Goal: Task Accomplishment & Management: Use online tool/utility

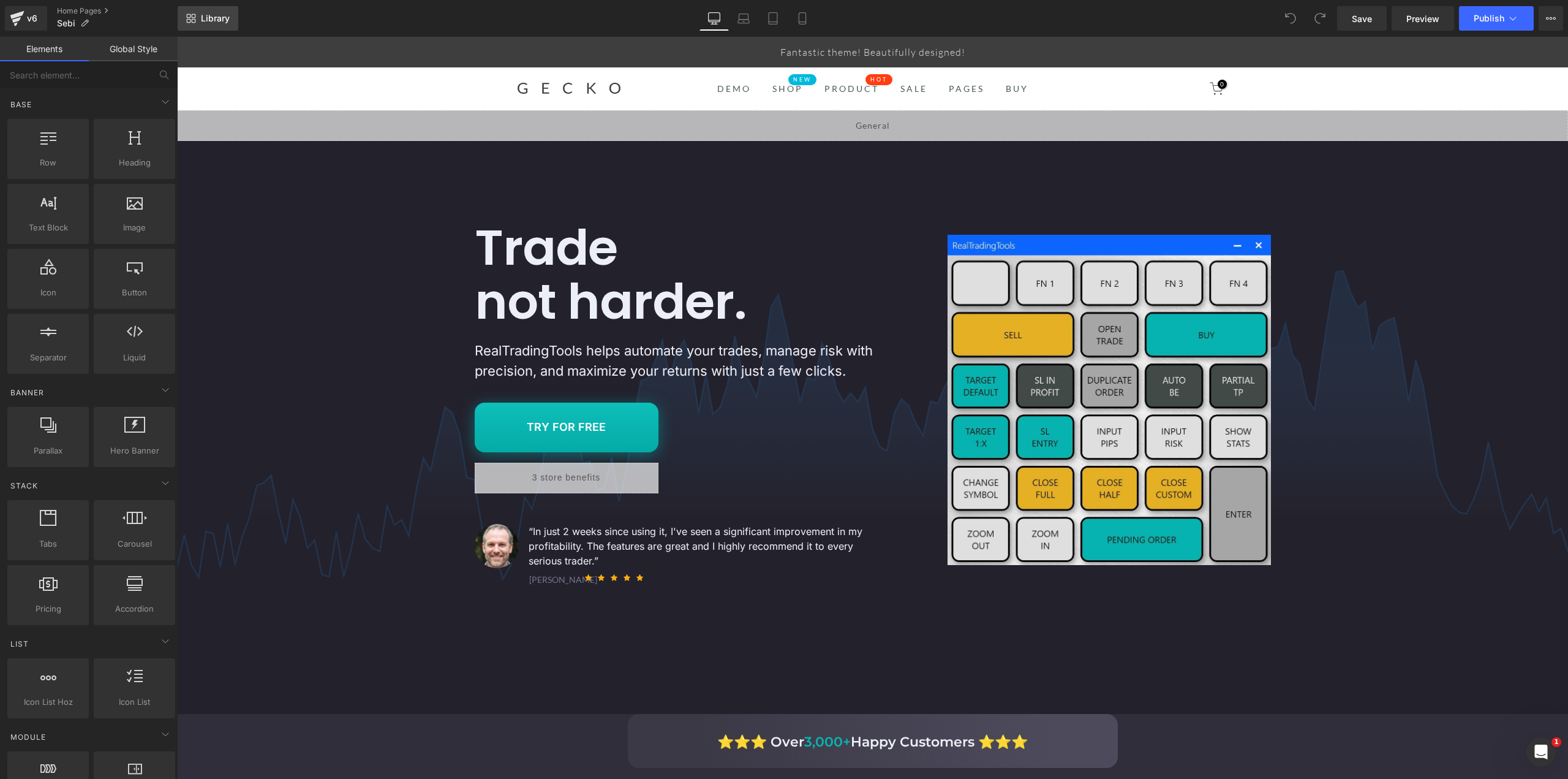
click at [218, 16] on span "Library" at bounding box center [215, 18] width 29 height 11
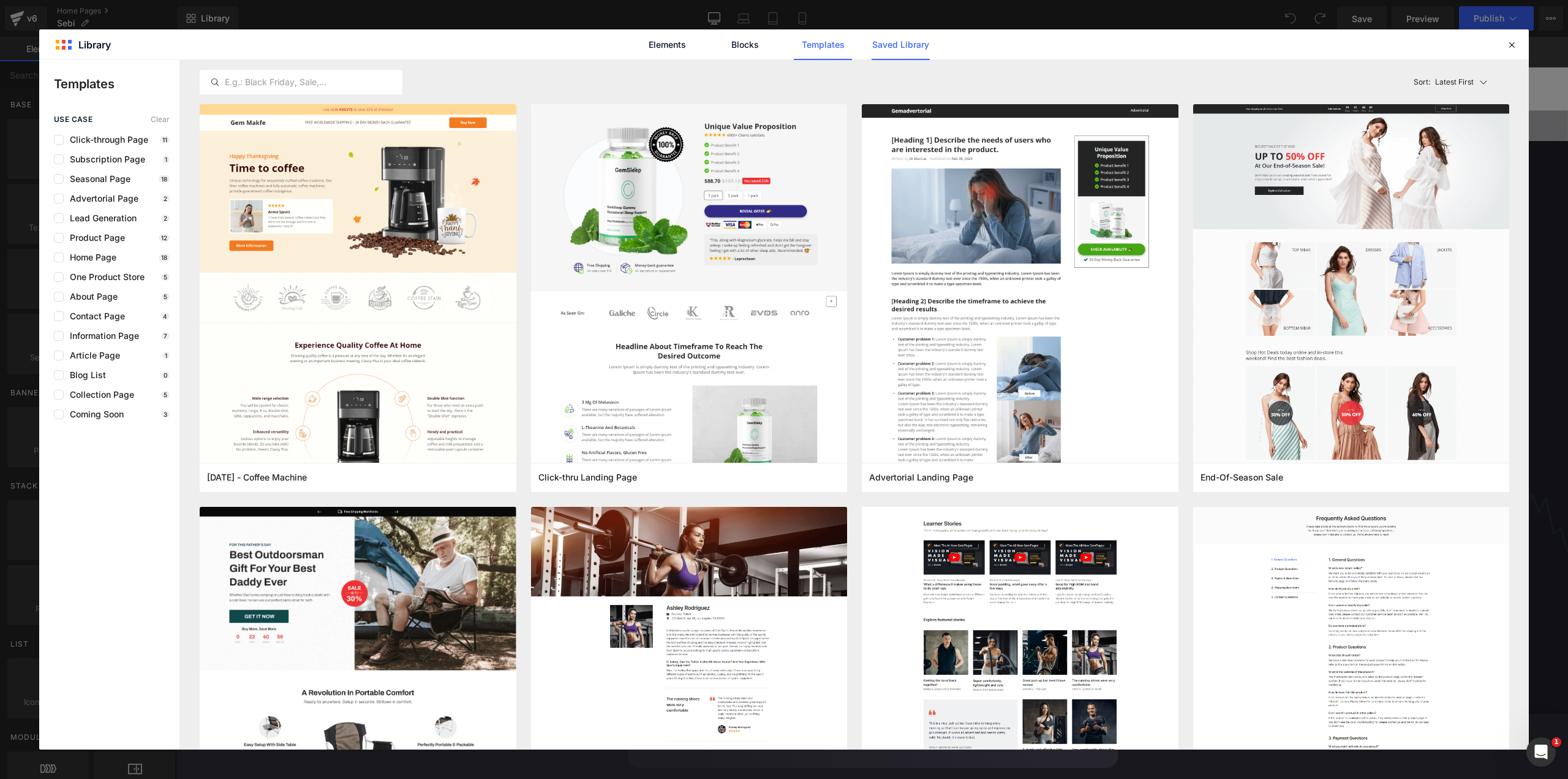
click at [905, 42] on link "Saved Library" at bounding box center [901, 45] width 58 height 31
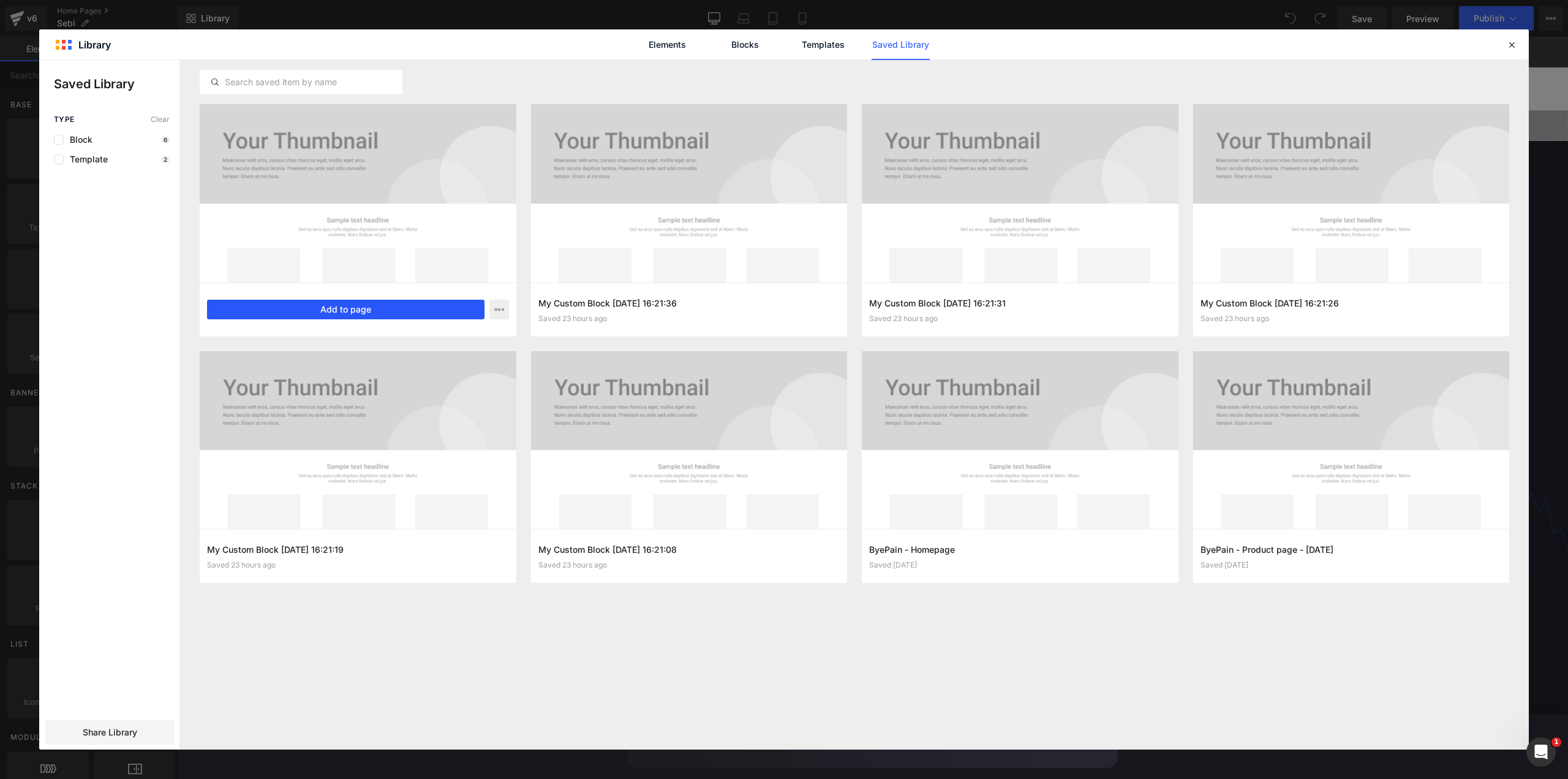
click at [351, 310] on button "Add to page" at bounding box center [345, 309] width 277 height 20
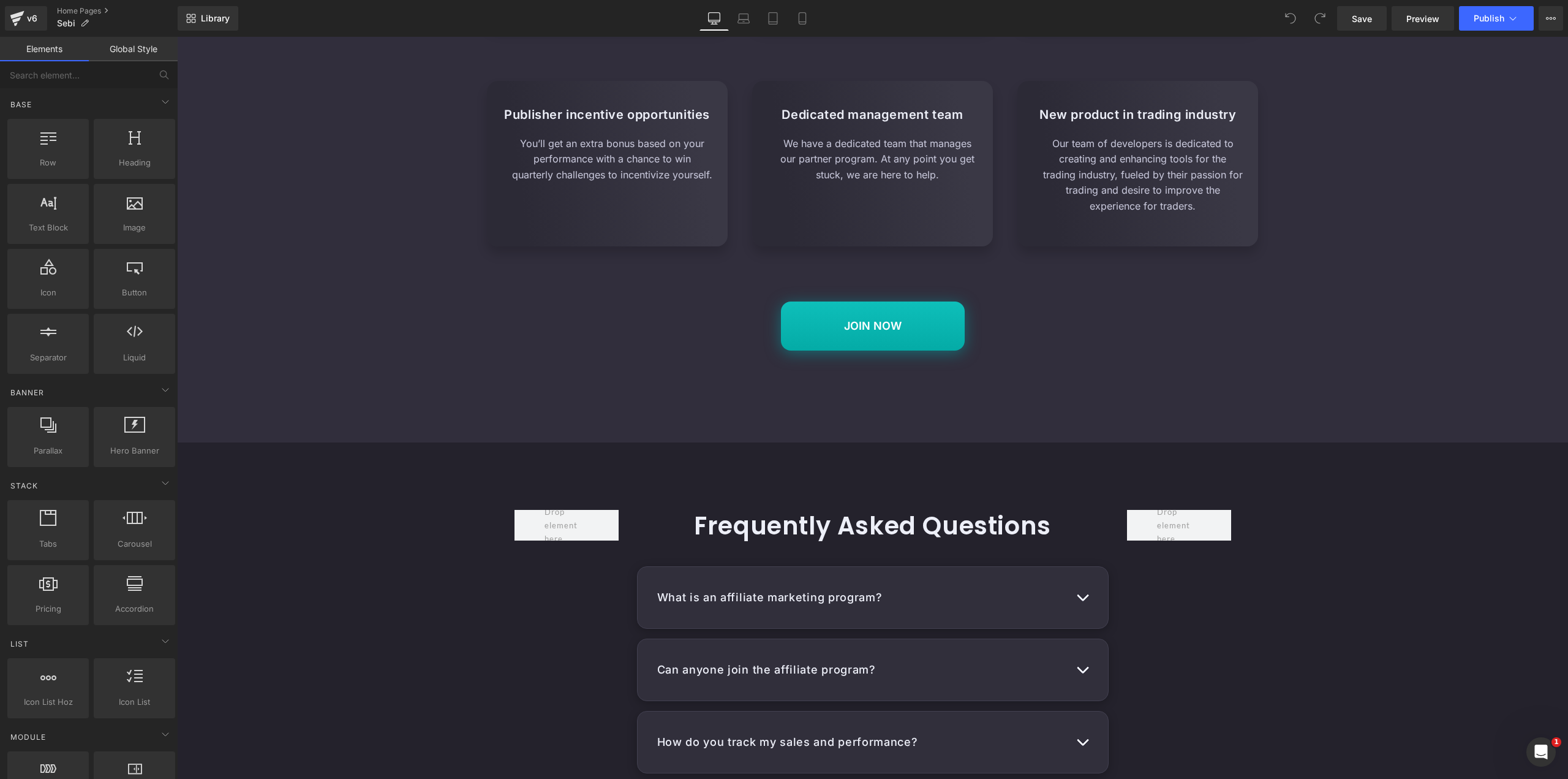
scroll to position [7700, 0]
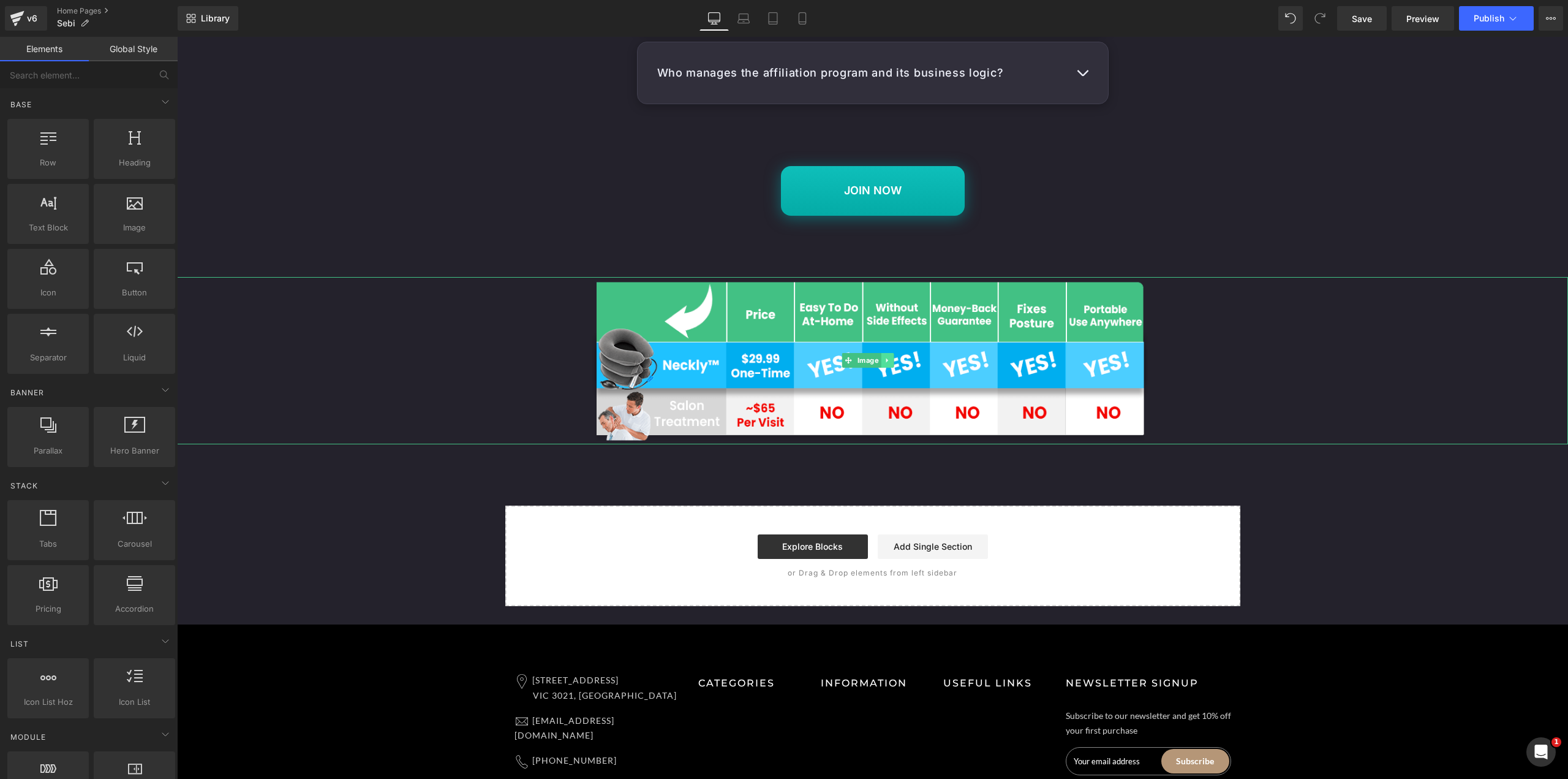
click at [887, 364] on icon at bounding box center [887, 361] width 6 height 7
click at [894, 364] on icon at bounding box center [894, 360] width 6 height 6
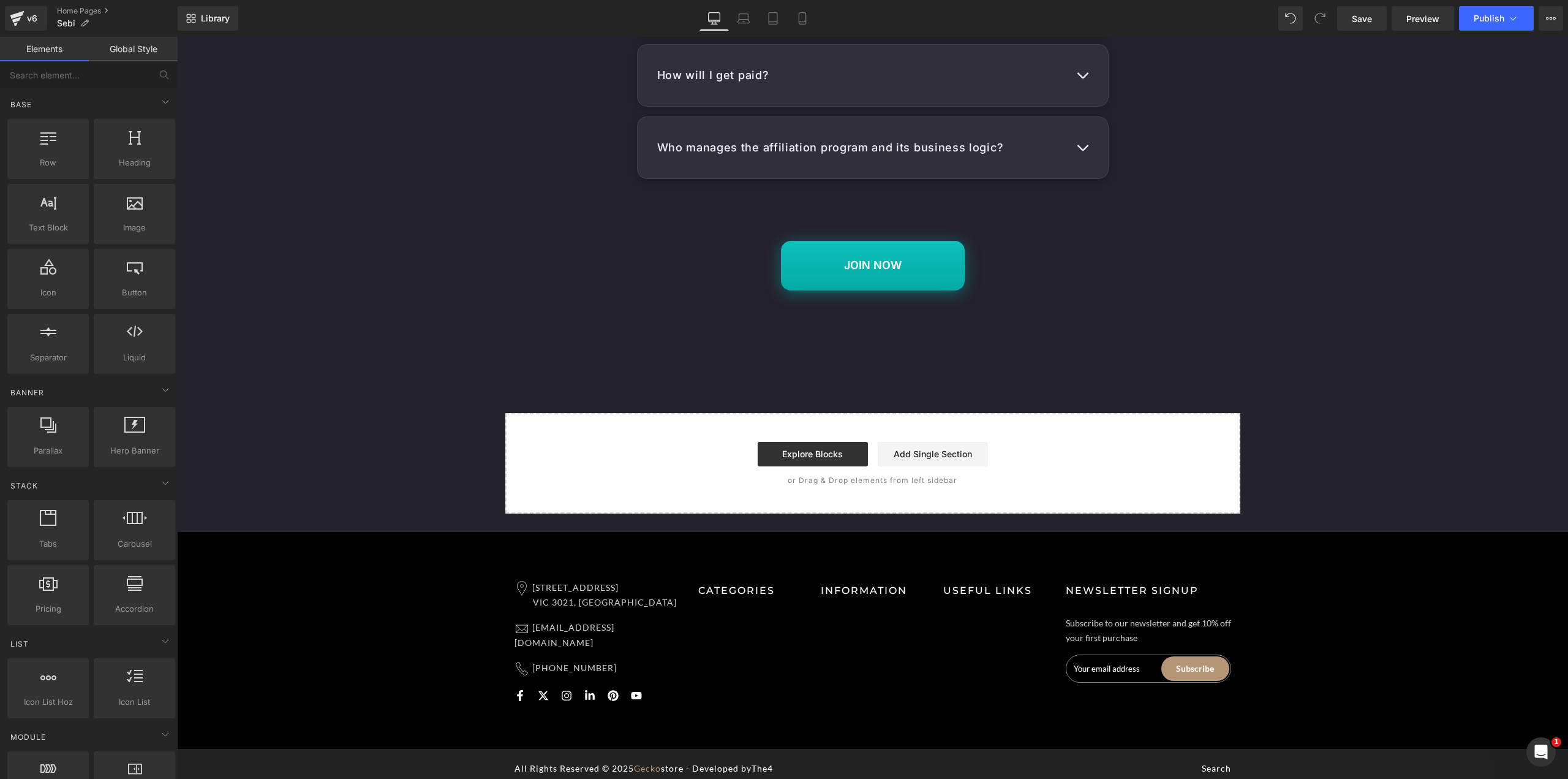
scroll to position [7632, 0]
drag, startPoint x: 374, startPoint y: 644, endPoint x: 389, endPoint y: 325, distance: 319.4
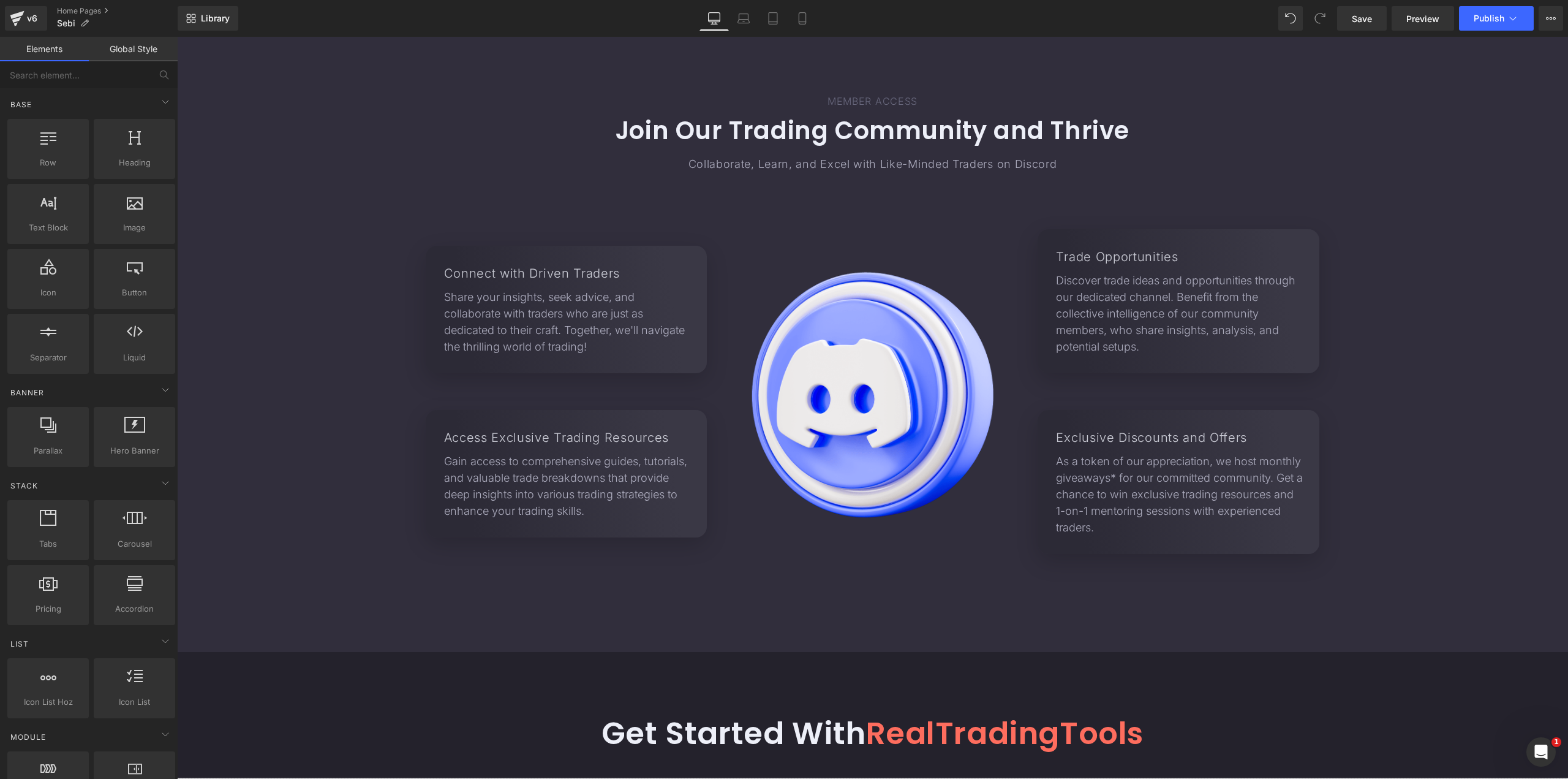
scroll to position [0, 0]
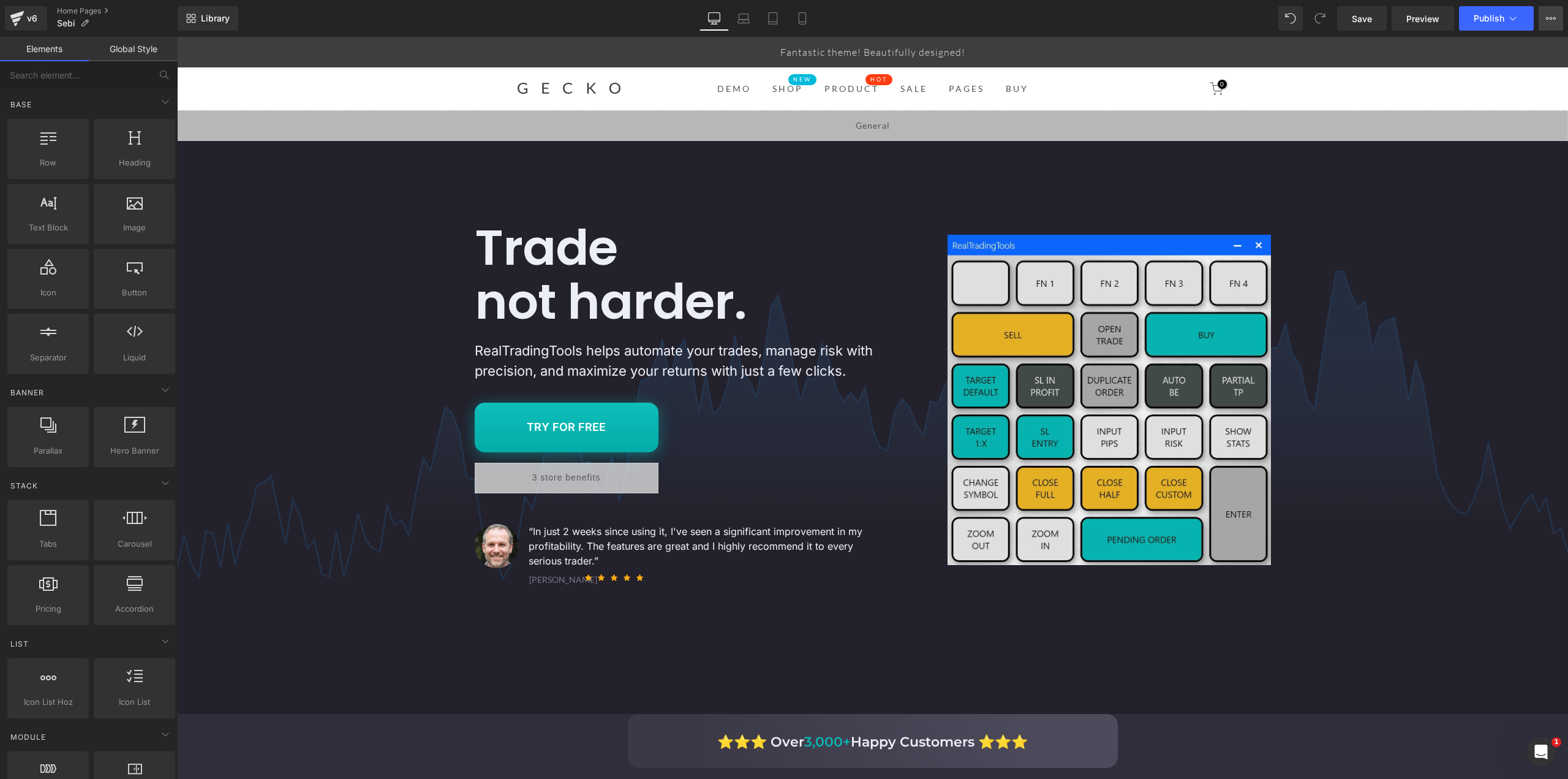
click at [1549, 14] on icon at bounding box center [1551, 18] width 10 height 10
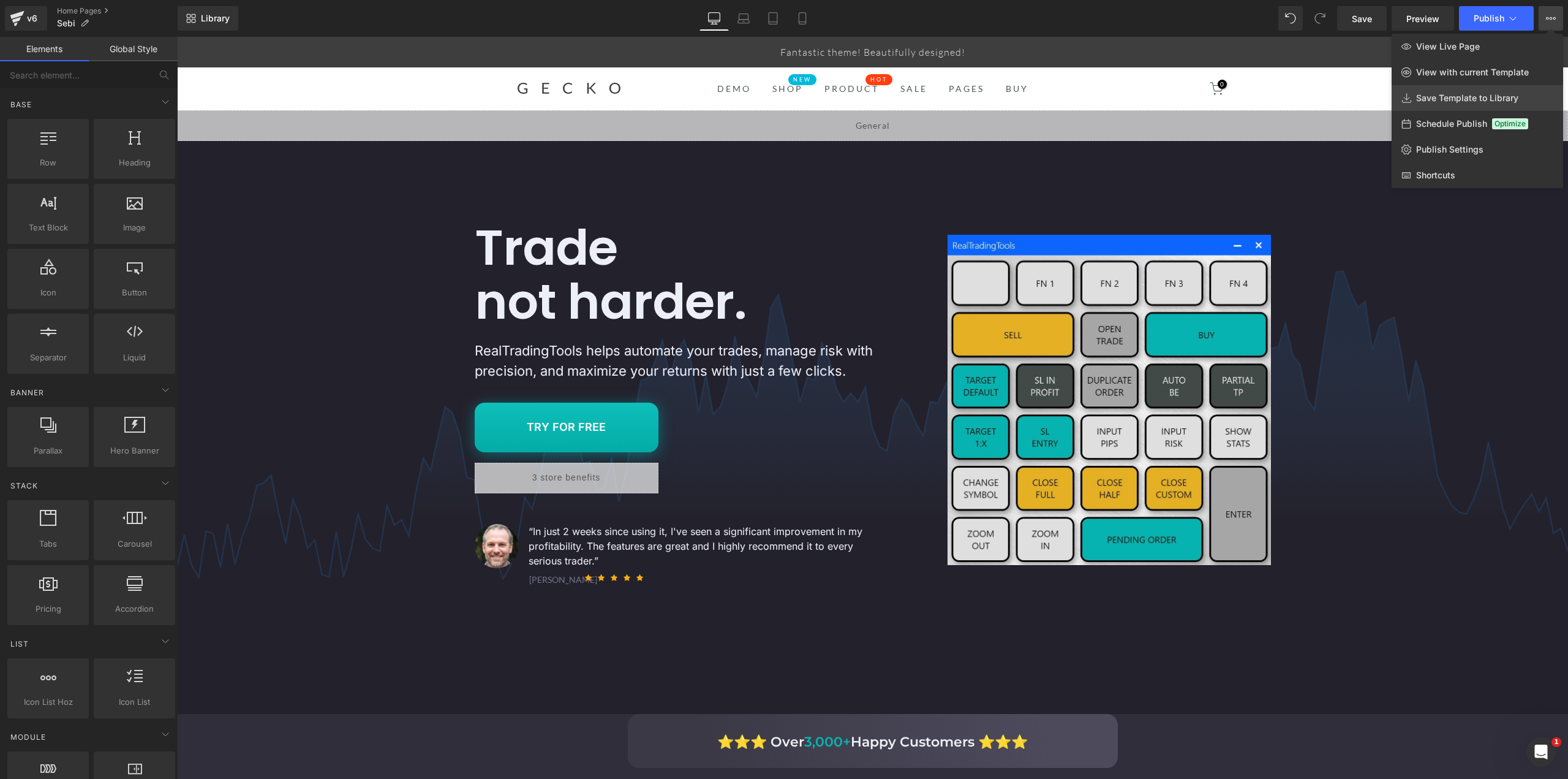
click at [1494, 98] on span "Save Template to Library" at bounding box center [1467, 98] width 102 height 11
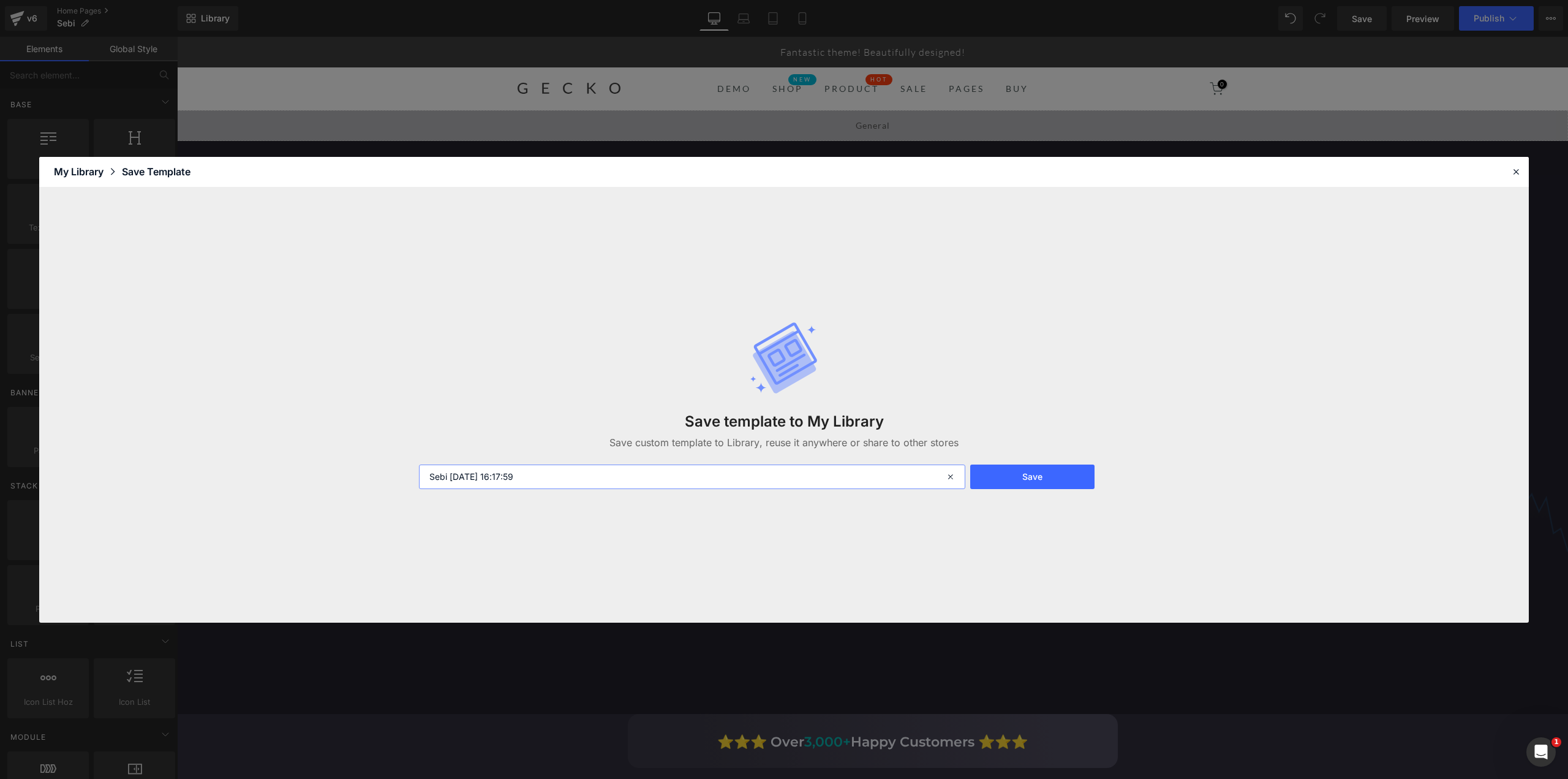
drag, startPoint x: 559, startPoint y: 480, endPoint x: 391, endPoint y: 495, distance: 168.7
click at [391, 495] on div "Save template to My Library Save custom template to Library, reuse it anywhere …" at bounding box center [784, 404] width 1490 height 435
type input "Tempate #"
type input "Template #1 - RealTradingTools"
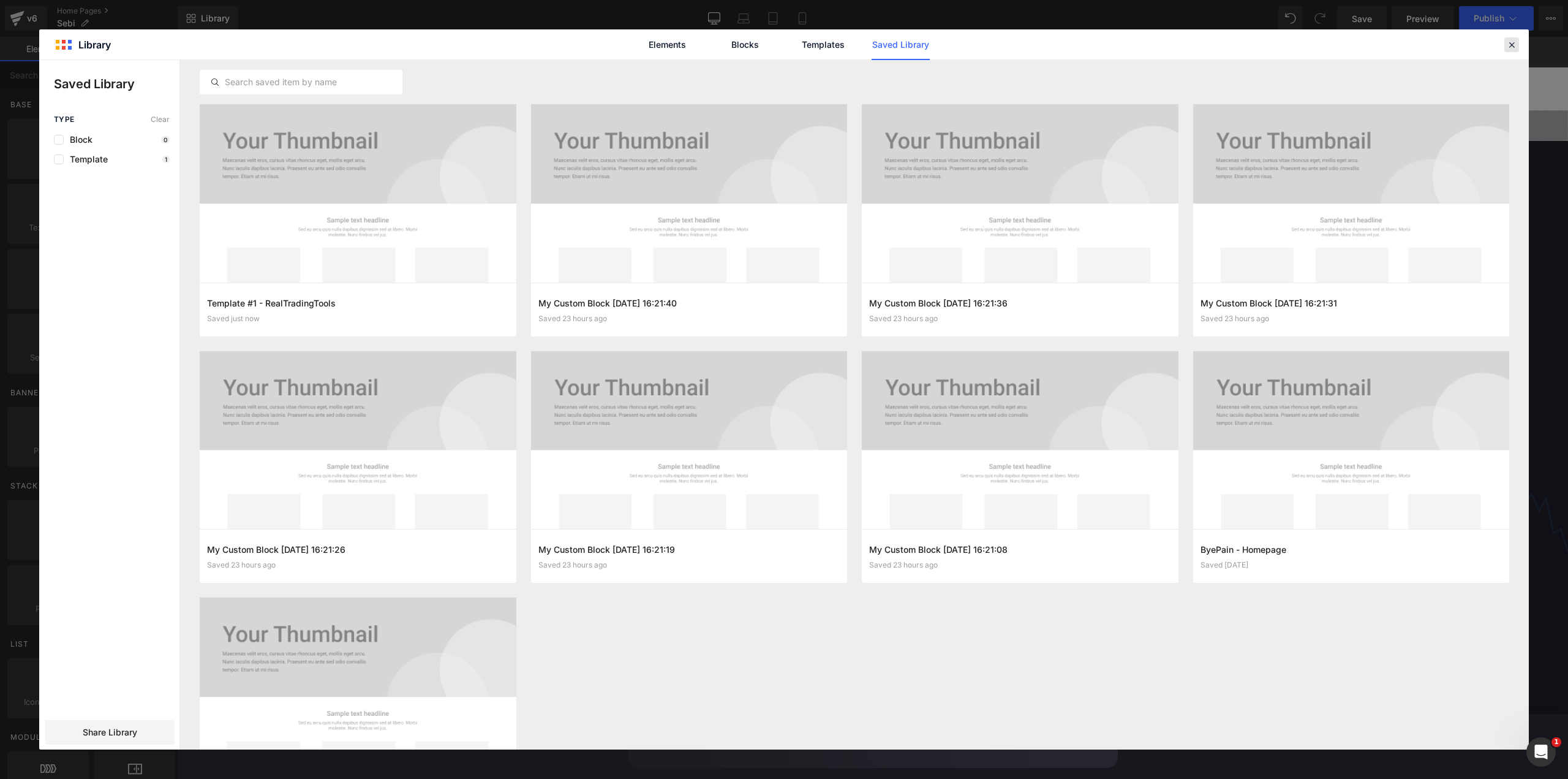
click at [1513, 39] on icon at bounding box center [1512, 44] width 11 height 11
